Goal: Navigation & Orientation: Find specific page/section

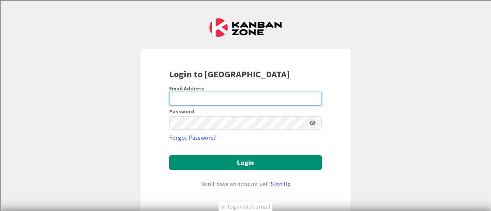
click at [206, 98] on input "email" at bounding box center [245, 99] width 153 height 14
type input "[PERSON_NAME][EMAIL_ADDRESS][PERSON_NAME][DOMAIN_NAME]"
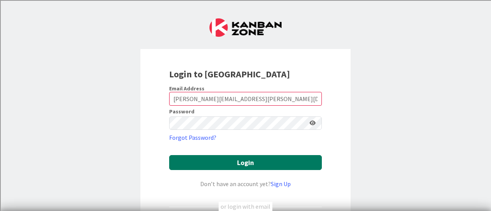
click at [214, 162] on button "Login" at bounding box center [245, 162] width 153 height 15
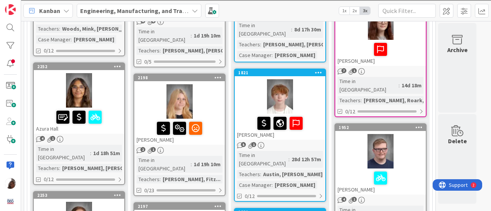
scroll to position [322, 0]
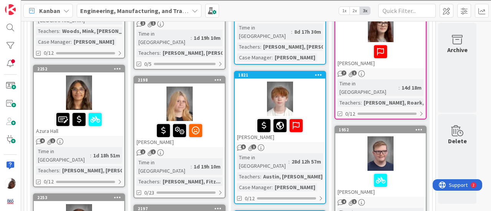
click at [185, 178] on div "[PERSON_NAME], Fitz..." at bounding box center [192, 182] width 62 height 8
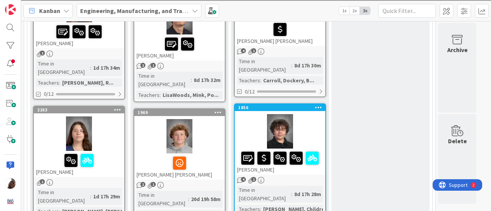
scroll to position [1064, 0]
